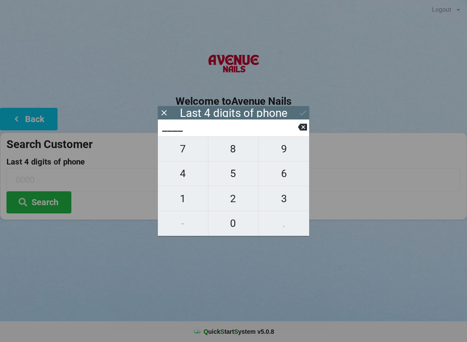
click at [234, 174] on span "5" at bounding box center [234, 173] width 50 height 18
type input "5___"
click at [236, 221] on span "0" at bounding box center [234, 223] width 50 height 18
type input "50__"
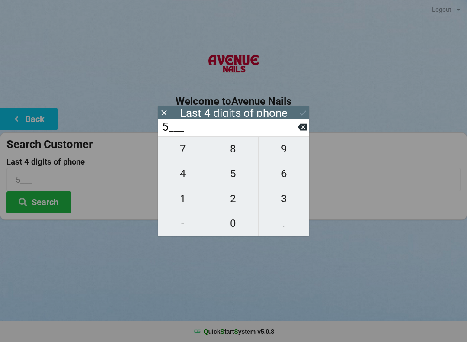
type input "50__"
click at [179, 167] on button "4" at bounding box center [183, 173] width 51 height 25
type input "504_"
click at [231, 152] on span "8" at bounding box center [234, 149] width 50 height 18
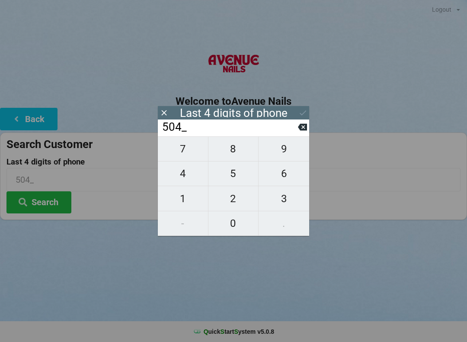
type input "5048"
click at [53, 200] on button "Search" at bounding box center [38, 202] width 65 height 22
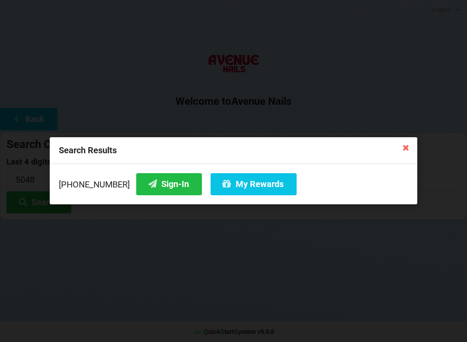
click at [154, 181] on button "Sign-In" at bounding box center [169, 184] width 66 height 22
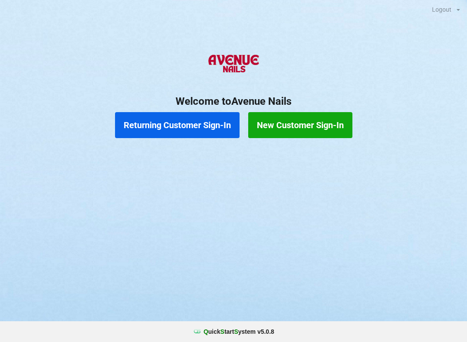
click at [194, 120] on button "Returning Customer Sign-In" at bounding box center [177, 125] width 125 height 26
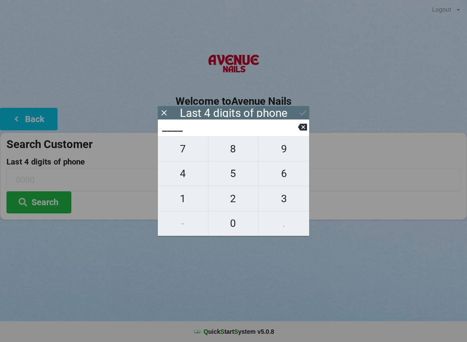
click at [180, 174] on span "4" at bounding box center [183, 173] width 50 height 18
type input "4___"
click at [230, 222] on span "0" at bounding box center [234, 223] width 50 height 18
type input "40__"
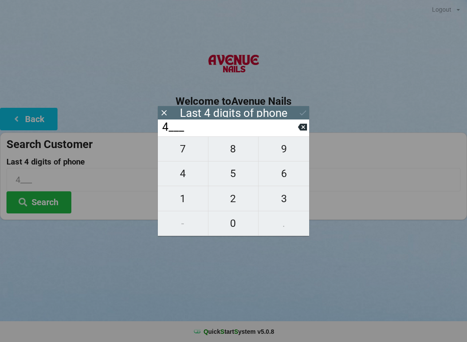
type input "40__"
click at [186, 195] on span "1" at bounding box center [183, 199] width 50 height 18
type input "401_"
click at [286, 169] on span "6" at bounding box center [284, 173] width 51 height 18
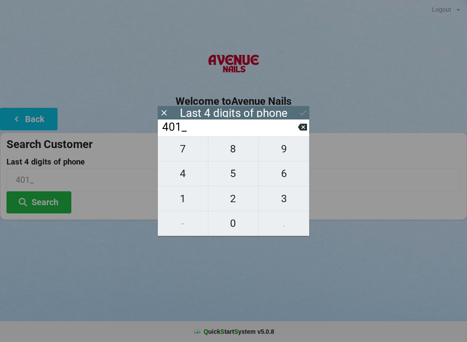
type input "4016"
click at [179, 175] on div "7 8 9 4 5 6 1 2 3 - 0 ." at bounding box center [233, 186] width 151 height 100
click at [302, 126] on icon at bounding box center [302, 126] width 9 height 9
click at [300, 129] on icon at bounding box center [302, 127] width 9 height 7
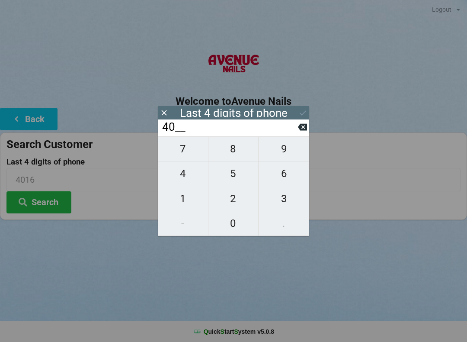
click at [297, 134] on input "40__" at bounding box center [229, 127] width 137 height 14
click at [300, 128] on icon at bounding box center [302, 127] width 9 height 7
click at [299, 131] on icon at bounding box center [302, 127] width 9 height 7
click at [283, 200] on span "3" at bounding box center [284, 199] width 51 height 18
type input "3___"
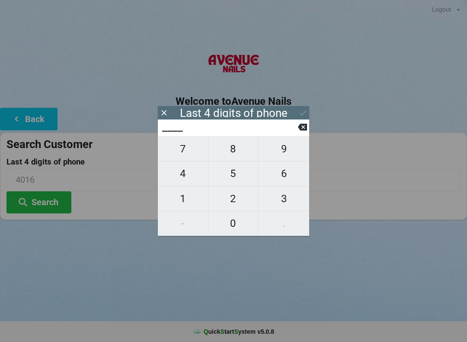
type input "3___"
click at [184, 173] on span "4" at bounding box center [183, 173] width 50 height 18
type input "34__"
click at [285, 150] on span "9" at bounding box center [284, 149] width 51 height 18
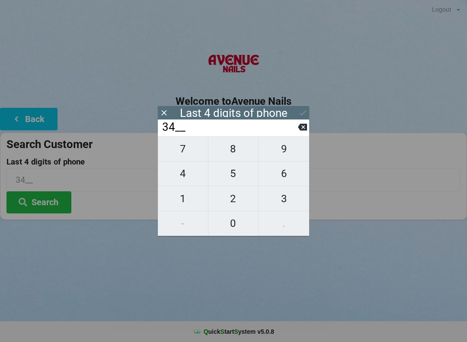
type input "349_"
click at [230, 154] on span "8" at bounding box center [234, 149] width 50 height 18
type input "3498"
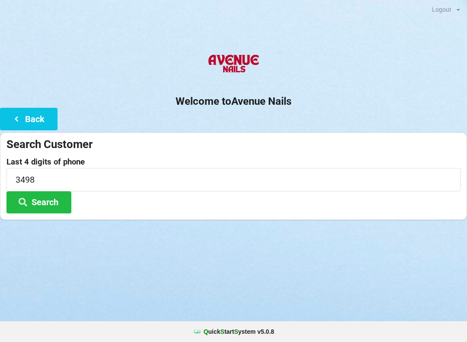
click at [48, 199] on button "Search" at bounding box center [38, 202] width 65 height 22
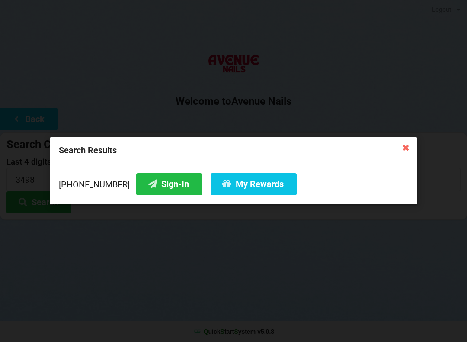
click at [255, 182] on button "My Rewards" at bounding box center [254, 184] width 86 height 22
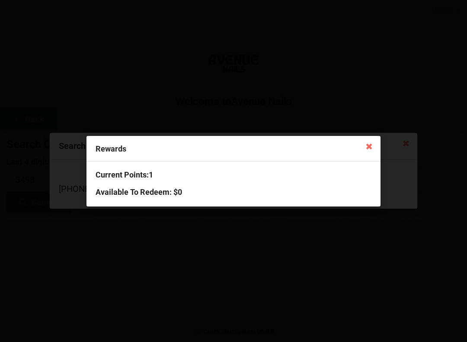
click at [370, 149] on icon at bounding box center [370, 146] width 14 height 14
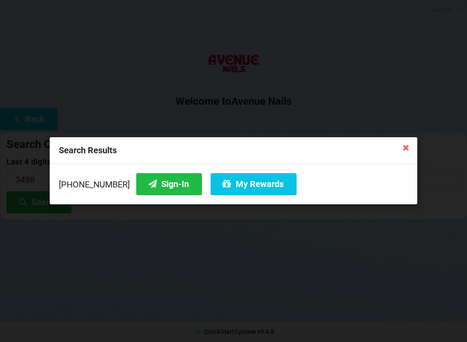
click at [167, 182] on button "Sign-In" at bounding box center [169, 184] width 66 height 22
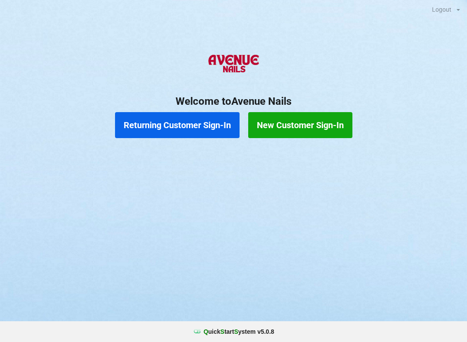
click at [176, 112] on button "Returning Customer Sign-In" at bounding box center [177, 125] width 125 height 26
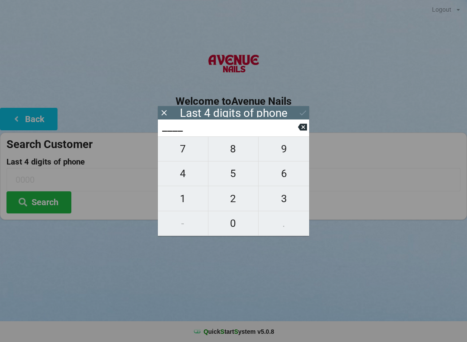
click at [178, 178] on span "4" at bounding box center [183, 173] width 50 height 18
type input "4___"
click at [287, 177] on span "6" at bounding box center [284, 173] width 51 height 18
type input "46__"
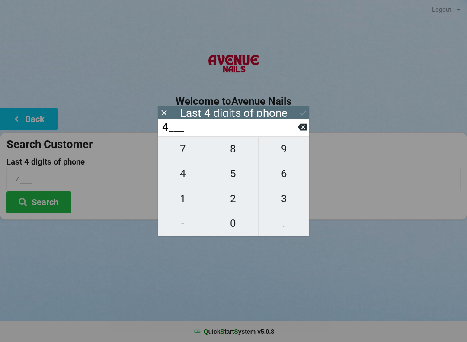
type input "46__"
click at [231, 204] on span "2" at bounding box center [234, 199] width 50 height 18
type input "462_"
click at [282, 179] on span "6" at bounding box center [284, 173] width 51 height 18
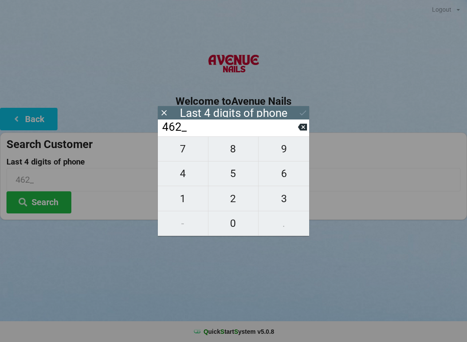
type input "4626"
click at [299, 108] on icon at bounding box center [303, 112] width 9 height 9
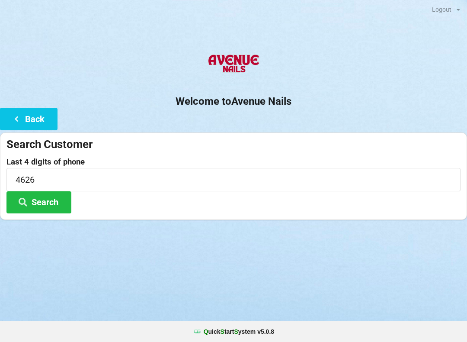
click at [44, 205] on button "Search" at bounding box center [38, 202] width 65 height 22
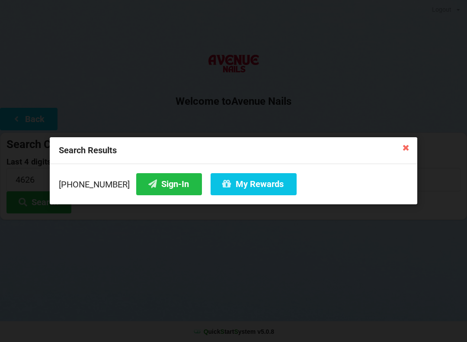
click at [153, 181] on button "Sign-In" at bounding box center [169, 184] width 66 height 22
